Goal: Find specific page/section: Find specific page/section

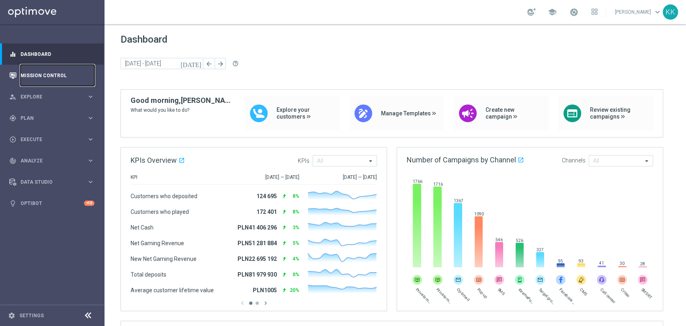
click at [39, 75] on link "Mission Control" at bounding box center [58, 75] width 74 height 21
